Goal: Book appointment/travel/reservation

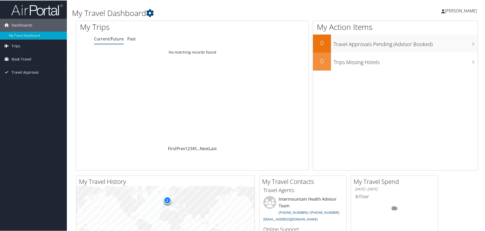
click at [458, 9] on span "[PERSON_NAME]" at bounding box center [461, 10] width 32 height 6
click at [466, 12] on span "[PERSON_NAME]" at bounding box center [461, 10] width 32 height 6
click at [463, 12] on span "[PERSON_NAME]" at bounding box center [461, 10] width 32 height 6
click at [460, 10] on span "[PERSON_NAME]" at bounding box center [461, 10] width 32 height 6
click at [460, 11] on span "[PERSON_NAME]" at bounding box center [461, 10] width 32 height 6
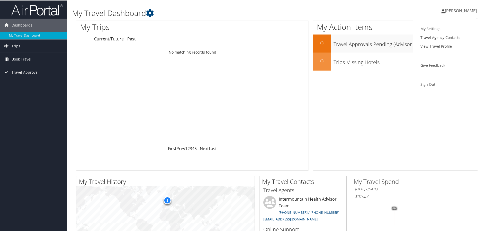
click at [37, 58] on link "Book Travel" at bounding box center [33, 58] width 67 height 13
click at [33, 85] on link "Book/Manage Online Trips" at bounding box center [33, 85] width 67 height 8
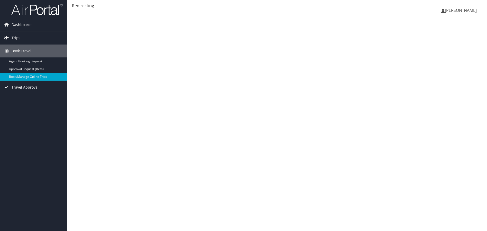
drag, startPoint x: 0, startPoint y: 0, endPoint x: 33, endPoint y: 85, distance: 91.3
click at [33, 85] on span "Travel Approval" at bounding box center [25, 87] width 27 height 13
click at [39, 76] on link "Book/Manage Online Trips" at bounding box center [33, 77] width 67 height 8
